Goal: Information Seeking & Learning: Learn about a topic

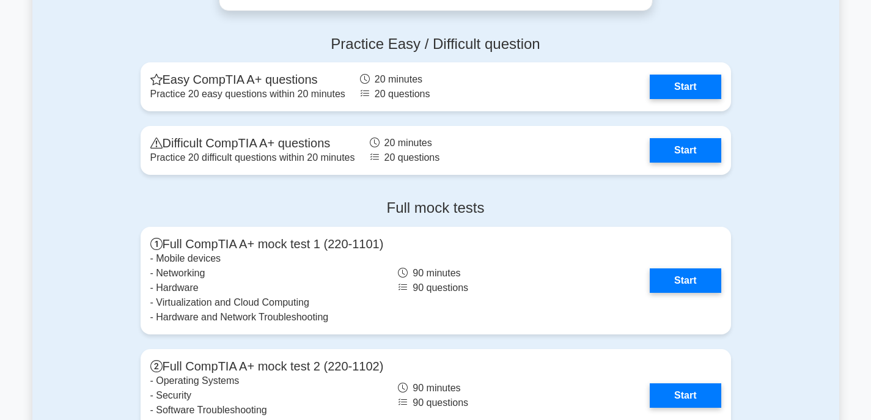
scroll to position [2446, 0]
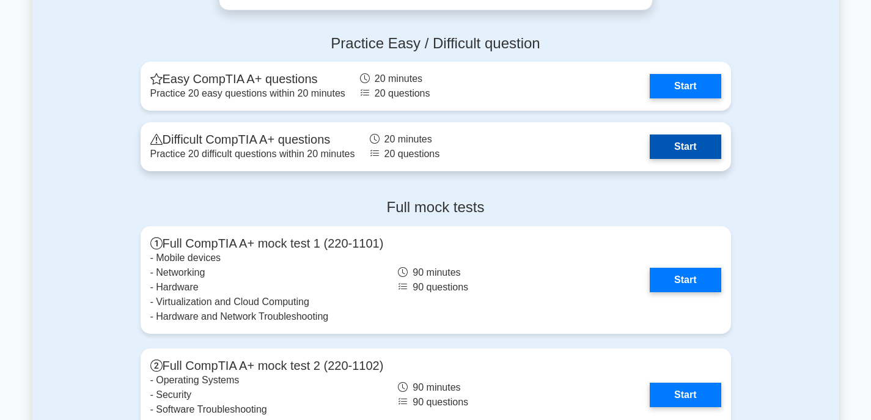
click at [678, 151] on link "Start" at bounding box center [685, 147] width 71 height 24
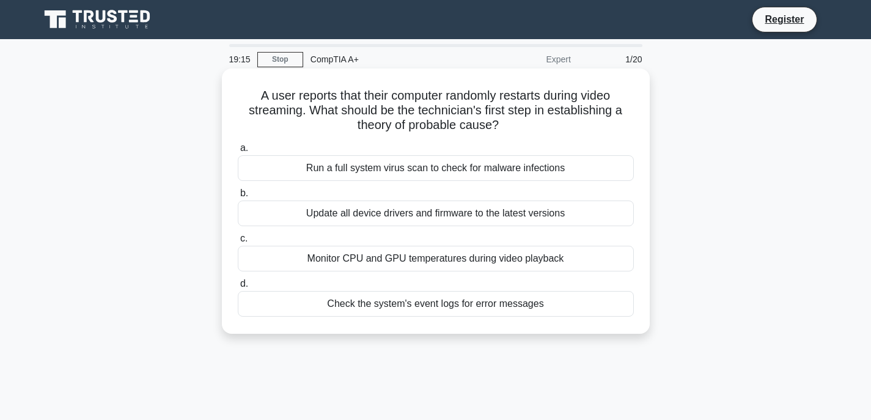
click at [484, 262] on div "Monitor CPU and GPU temperatures during video playback" at bounding box center [436, 259] width 396 height 26
click at [238, 243] on input "c. Monitor CPU and GPU temperatures during video playback" at bounding box center [238, 239] width 0 height 8
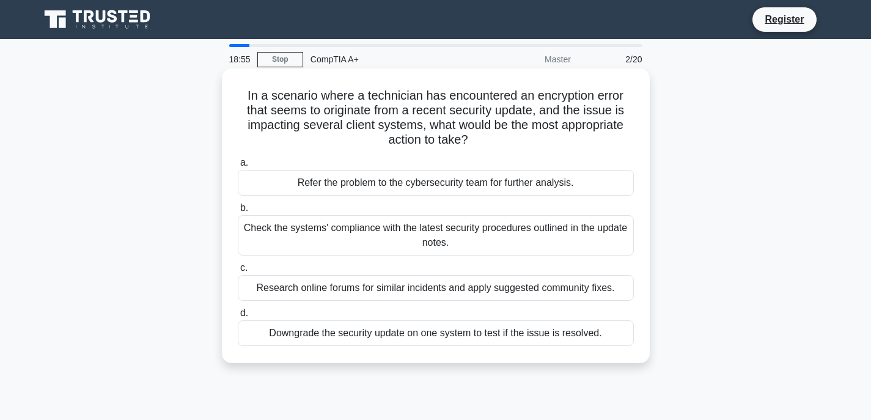
click at [393, 241] on div "Check the systems' compliance with the latest security procedures outlined in t…" at bounding box center [436, 235] width 396 height 40
click at [238, 212] on input "b. Check the systems' compliance with the latest security procedures outlined i…" at bounding box center [238, 208] width 0 height 8
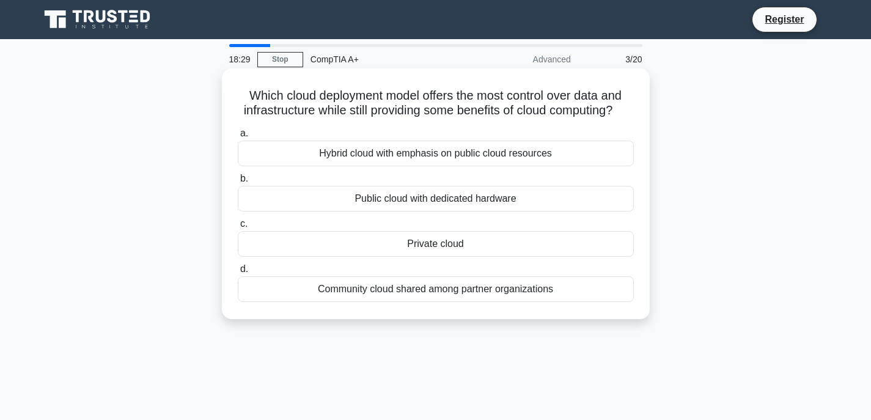
click at [440, 256] on div "Private cloud" at bounding box center [436, 244] width 396 height 26
click at [238, 228] on input "c. Private cloud" at bounding box center [238, 224] width 0 height 8
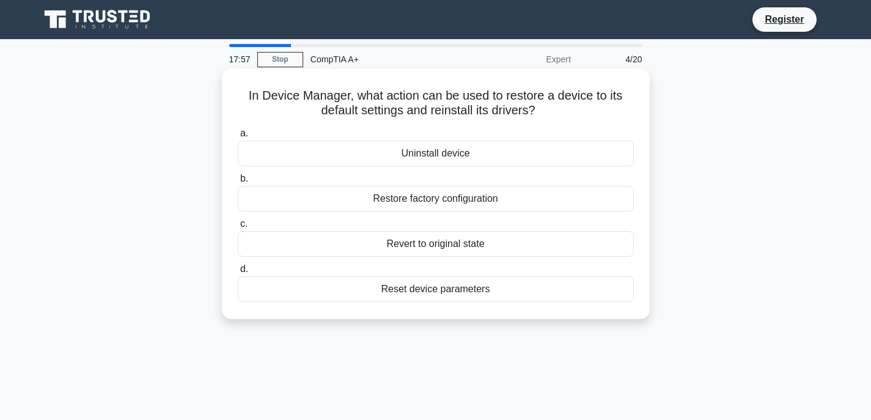
click at [469, 152] on div "Uninstall device" at bounding box center [436, 154] width 396 height 26
click at [238, 138] on input "a. Uninstall device" at bounding box center [238, 134] width 0 height 8
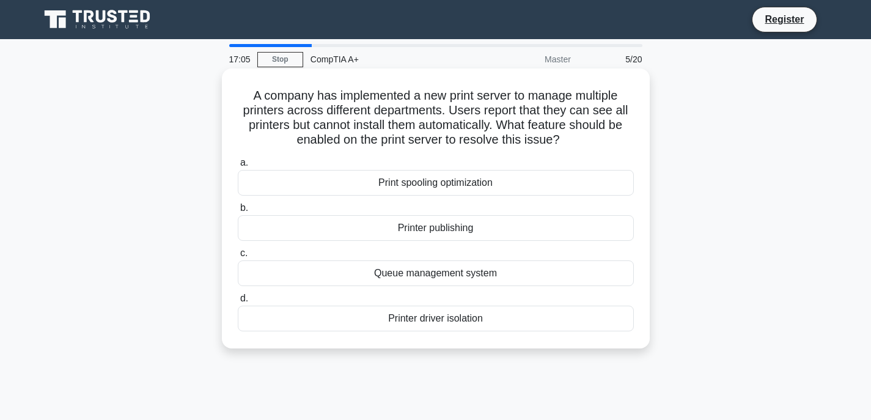
click at [454, 319] on div "Printer driver isolation" at bounding box center [436, 319] width 396 height 26
click at [238, 303] on input "d. Printer driver isolation" at bounding box center [238, 299] width 0 height 8
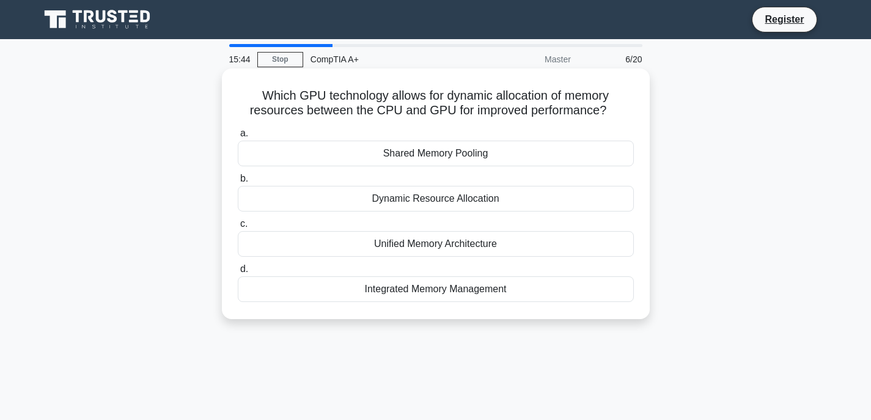
click at [478, 198] on div "Dynamic Resource Allocation" at bounding box center [436, 199] width 396 height 26
click at [238, 183] on input "b. Dynamic Resource Allocation" at bounding box center [238, 179] width 0 height 8
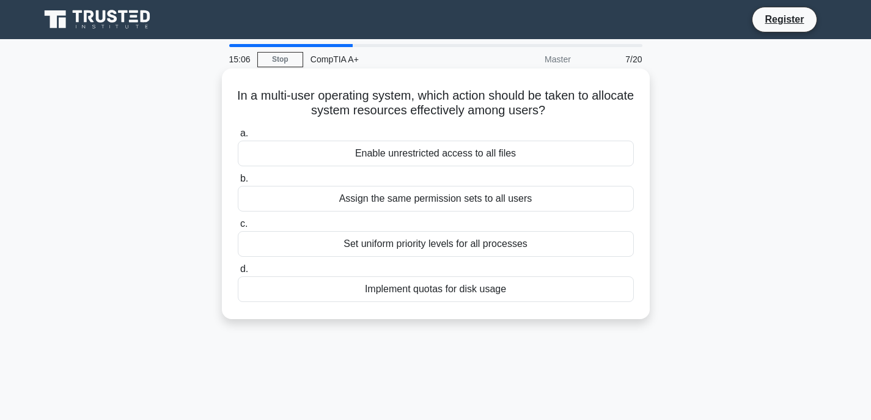
click at [437, 286] on div "Implement quotas for disk usage" at bounding box center [436, 289] width 396 height 26
click at [238, 273] on input "d. Implement quotas for disk usage" at bounding box center [238, 269] width 0 height 8
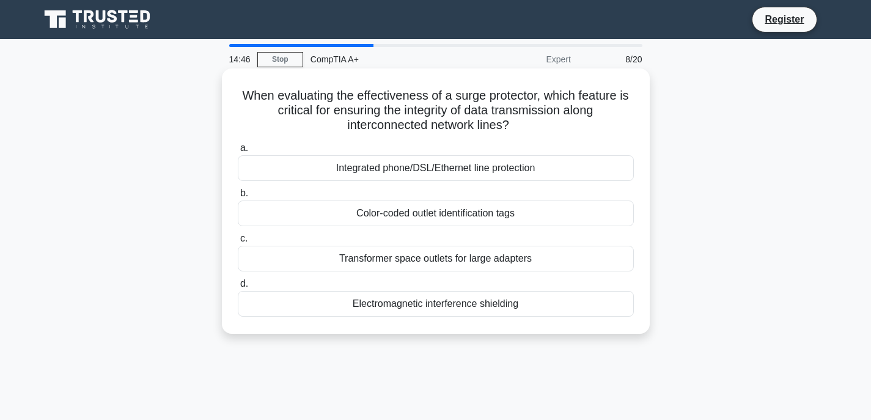
click at [447, 308] on div "Electromagnetic interference shielding" at bounding box center [436, 304] width 396 height 26
click at [238, 288] on input "d. Electromagnetic interference shielding" at bounding box center [238, 284] width 0 height 8
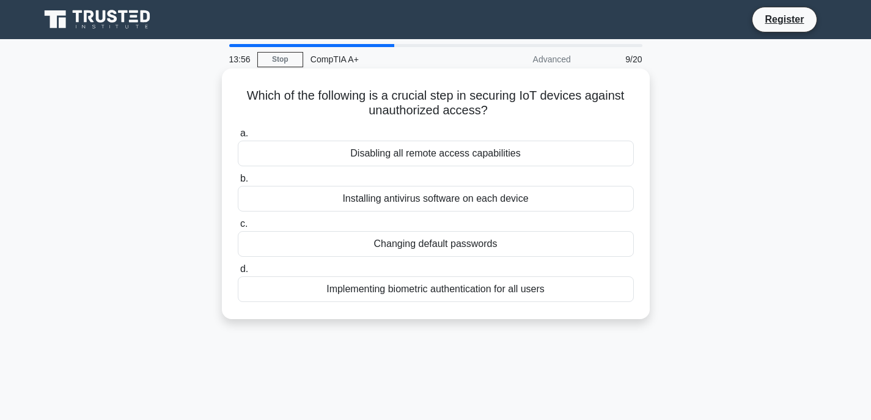
click at [415, 202] on div "Installing antivirus software on each device" at bounding box center [436, 199] width 396 height 26
click at [238, 183] on input "b. Installing antivirus software on each device" at bounding box center [238, 179] width 0 height 8
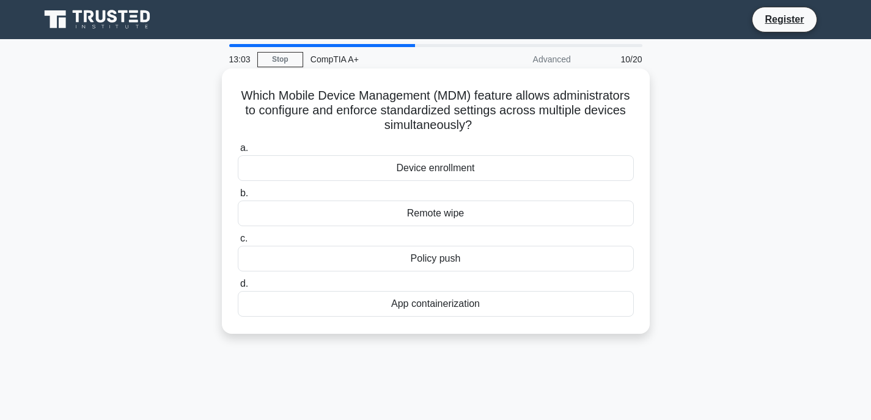
click at [429, 166] on div "Device enrollment" at bounding box center [436, 168] width 396 height 26
click at [238, 152] on input "a. Device enrollment" at bounding box center [238, 148] width 0 height 8
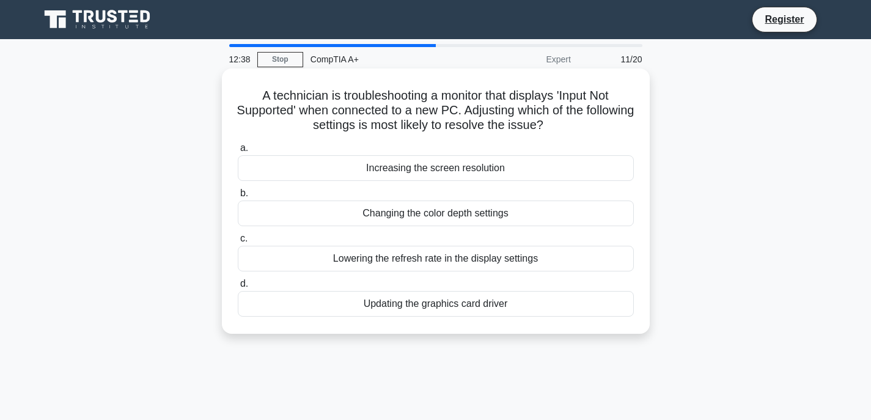
click at [425, 306] on div "Updating the graphics card driver" at bounding box center [436, 304] width 396 height 26
click at [238, 288] on input "d. Updating the graphics card driver" at bounding box center [238, 284] width 0 height 8
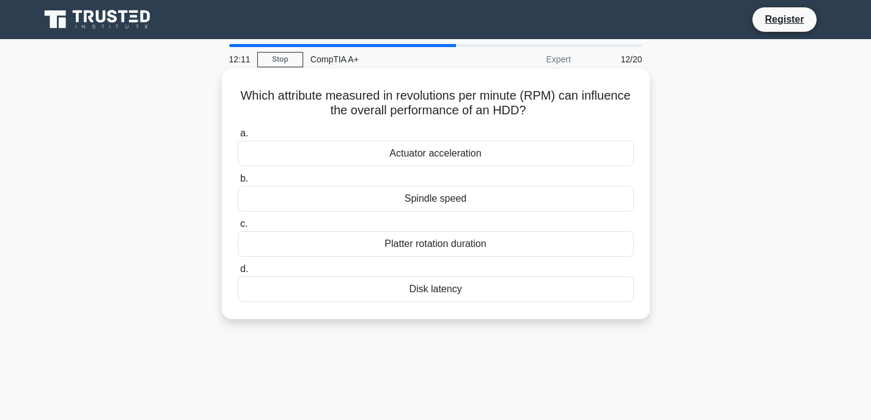
click at [453, 245] on div "Platter rotation duration" at bounding box center [436, 244] width 396 height 26
click at [238, 228] on input "c. Platter rotation duration" at bounding box center [238, 224] width 0 height 8
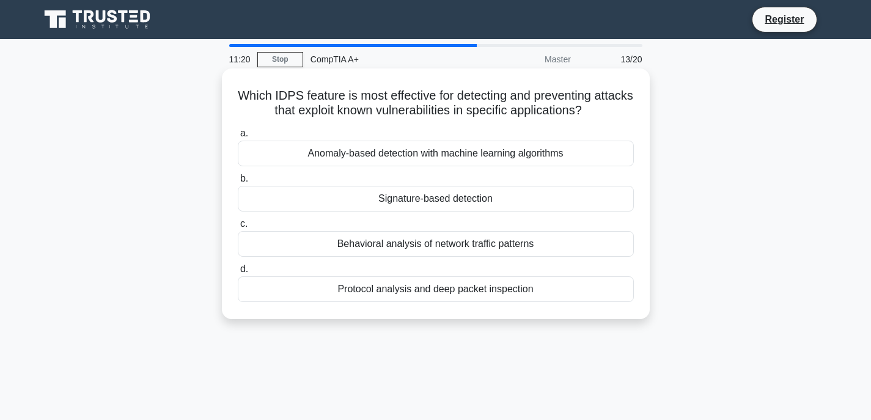
click at [433, 245] on div "Behavioral analysis of network traffic patterns" at bounding box center [436, 244] width 396 height 26
click at [238, 228] on input "c. Behavioral analysis of network traffic patterns" at bounding box center [238, 224] width 0 height 8
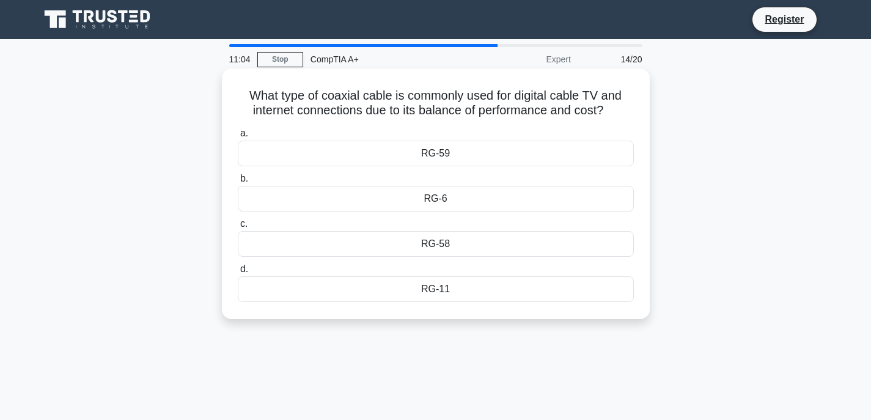
click at [434, 156] on div "RG-59" at bounding box center [436, 154] width 396 height 26
click at [238, 138] on input "a. RG-59" at bounding box center [238, 134] width 0 height 8
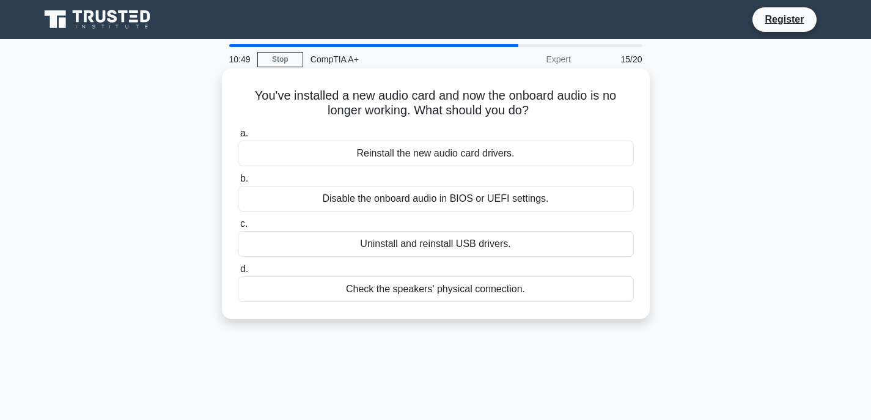
click at [435, 206] on div "Disable the onboard audio in BIOS or UEFI settings." at bounding box center [436, 199] width 396 height 26
click at [238, 183] on input "b. Disable the onboard audio in BIOS or UEFI settings." at bounding box center [238, 179] width 0 height 8
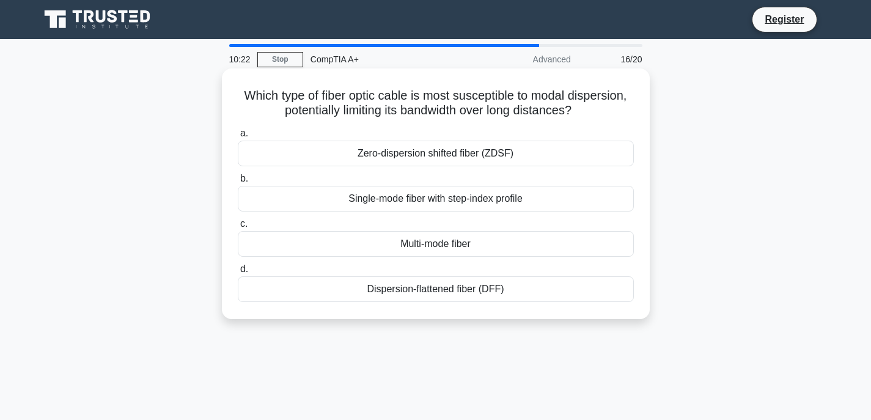
click at [365, 152] on div "Zero-dispersion shifted fiber (ZDSF)" at bounding box center [436, 154] width 396 height 26
click at [238, 138] on input "a. Zero-dispersion shifted fiber (ZDSF)" at bounding box center [238, 134] width 0 height 8
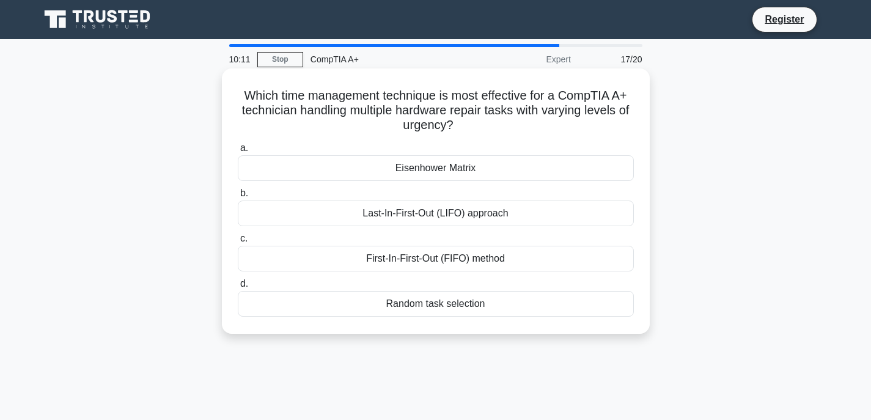
click at [434, 165] on div "Eisenhower Matrix" at bounding box center [436, 168] width 396 height 26
click at [238, 152] on input "a. Eisenhower Matrix" at bounding box center [238, 148] width 0 height 8
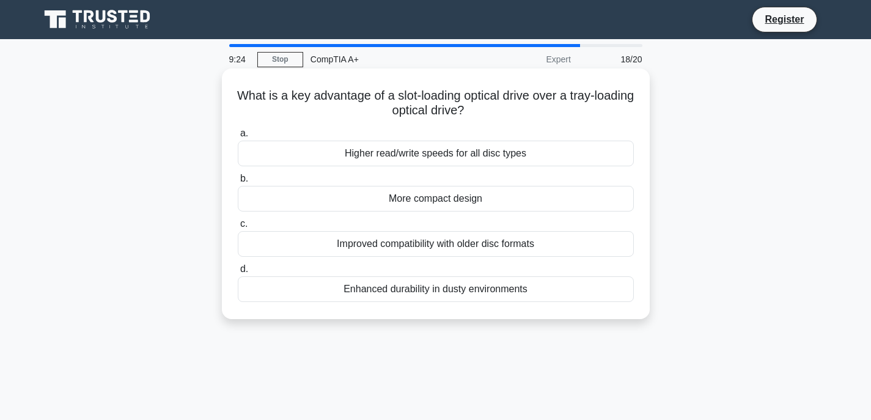
click at [509, 247] on div "Improved compatibility with older disc formats" at bounding box center [436, 244] width 396 height 26
click at [238, 228] on input "c. Improved compatibility with older disc formats" at bounding box center [238, 224] width 0 height 8
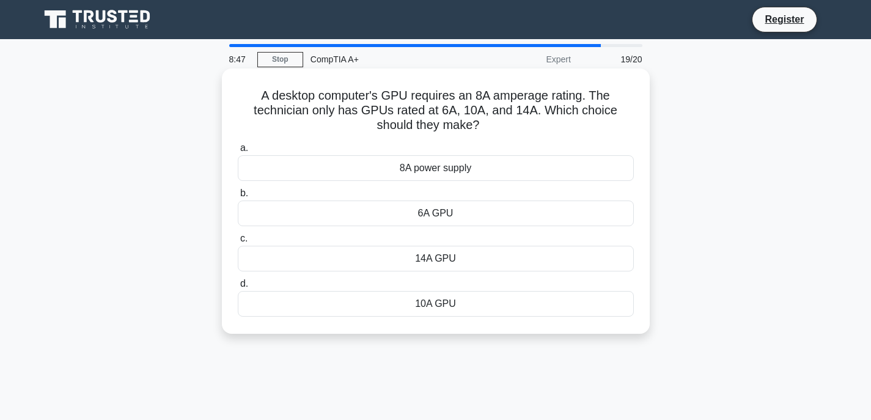
click at [443, 264] on div "14A GPU" at bounding box center [436, 259] width 396 height 26
click at [238, 243] on input "c. 14A GPU" at bounding box center [238, 239] width 0 height 8
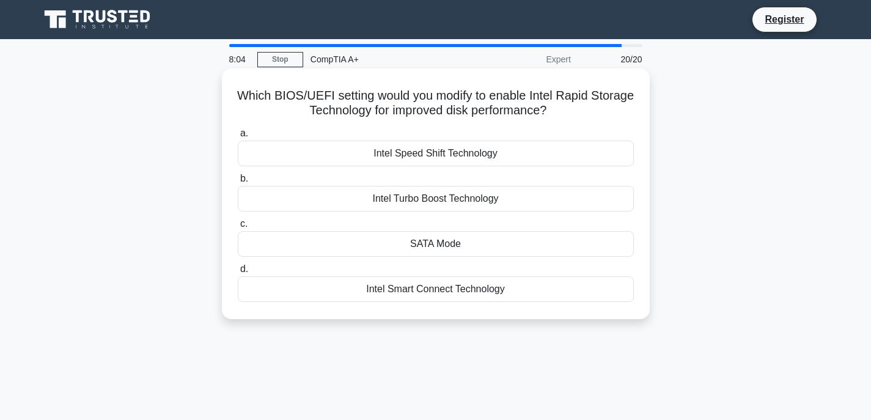
click at [433, 155] on div "Intel Speed Shift Technology" at bounding box center [436, 154] width 396 height 26
click at [238, 138] on input "a. Intel Speed Shift Technology" at bounding box center [238, 134] width 0 height 8
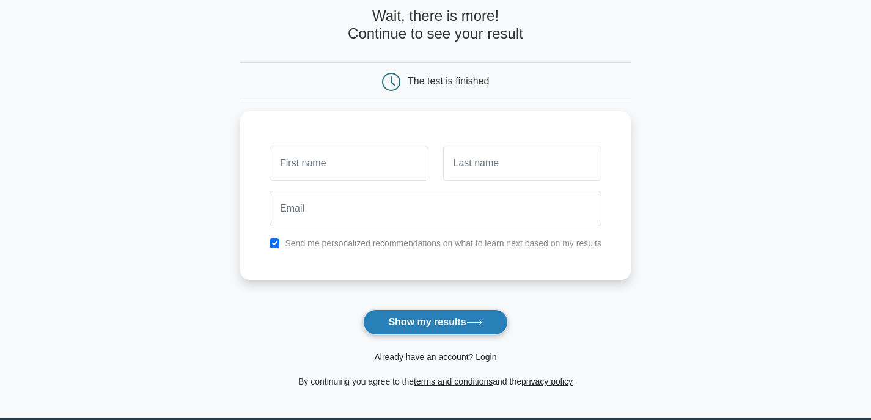
click at [445, 317] on button "Show my results" at bounding box center [435, 322] width 144 height 26
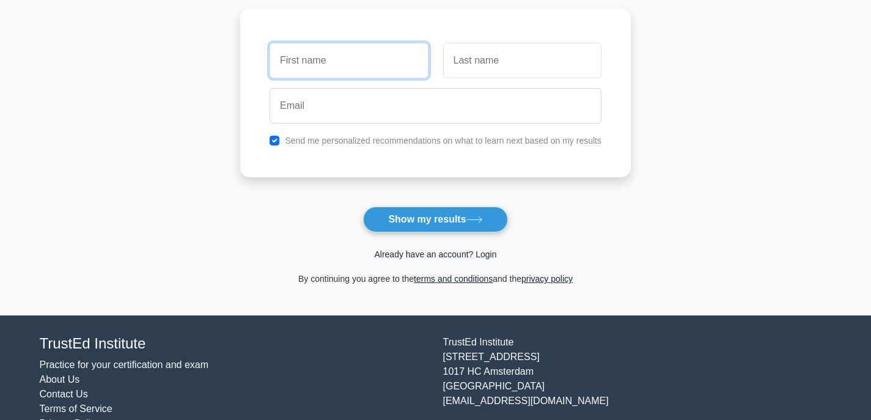
scroll to position [195, 0]
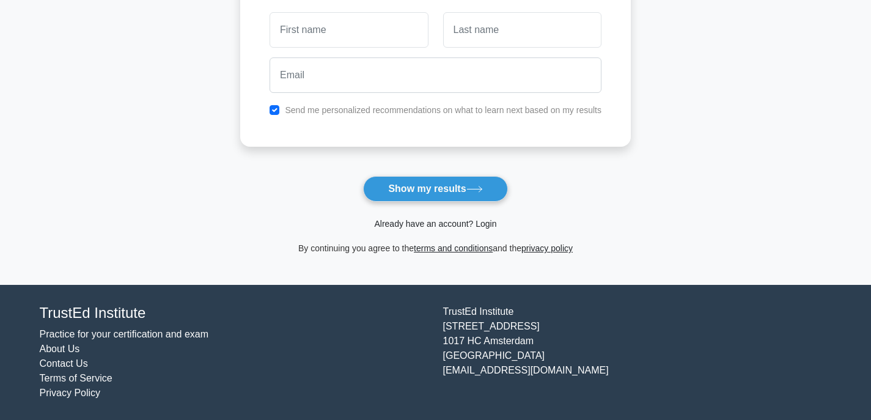
click at [449, 229] on link "Already have an account? Login" at bounding box center [435, 224] width 122 height 10
click at [449, 225] on link "Already have an account? Login" at bounding box center [435, 224] width 122 height 10
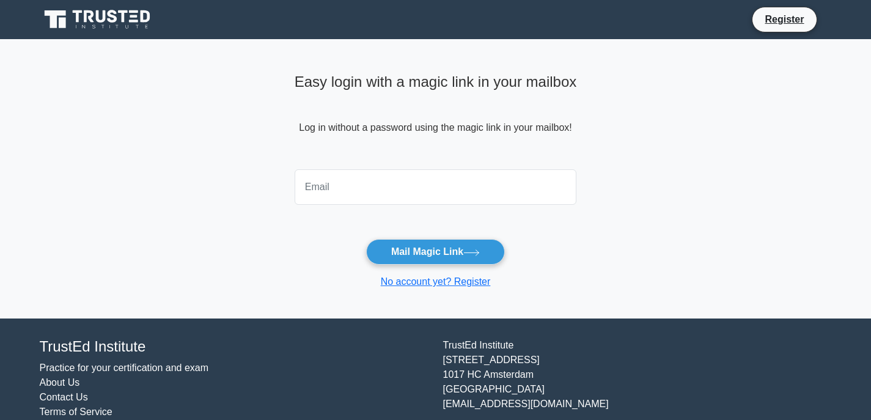
click at [477, 151] on div "Easy login with a magic link in your mailbox Log in without a password using th…" at bounding box center [436, 116] width 283 height 96
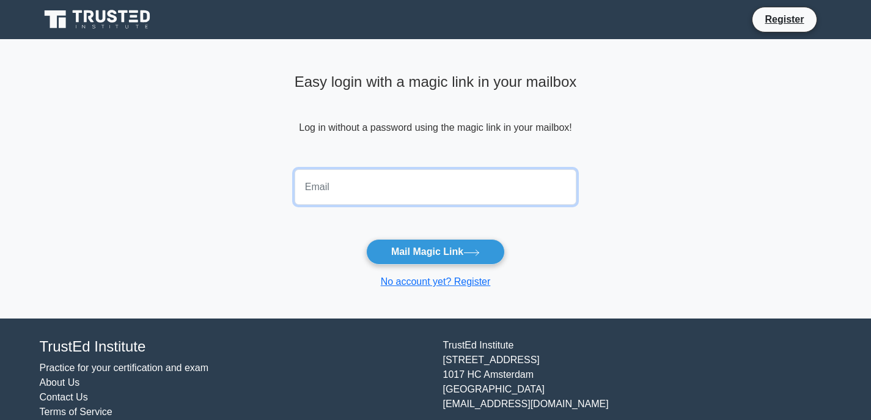
click at [476, 179] on input "email" at bounding box center [436, 186] width 283 height 35
type input "bongumusacalebnjomane@gmail.com"
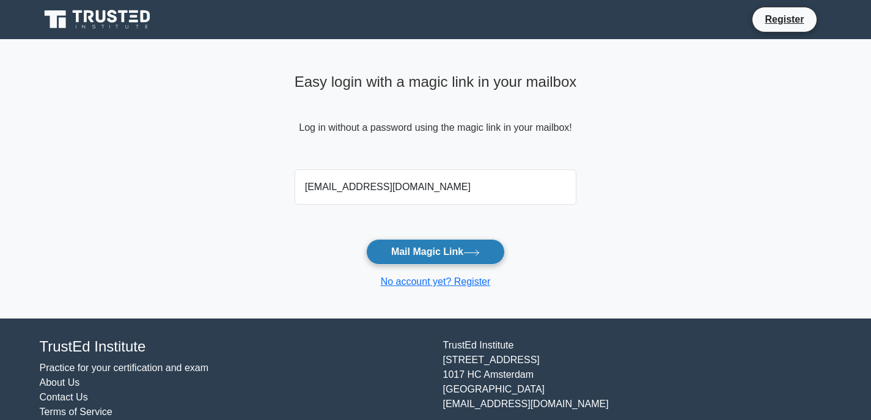
click at [443, 251] on button "Mail Magic Link" at bounding box center [435, 252] width 139 height 26
